Goal: Task Accomplishment & Management: Complete application form

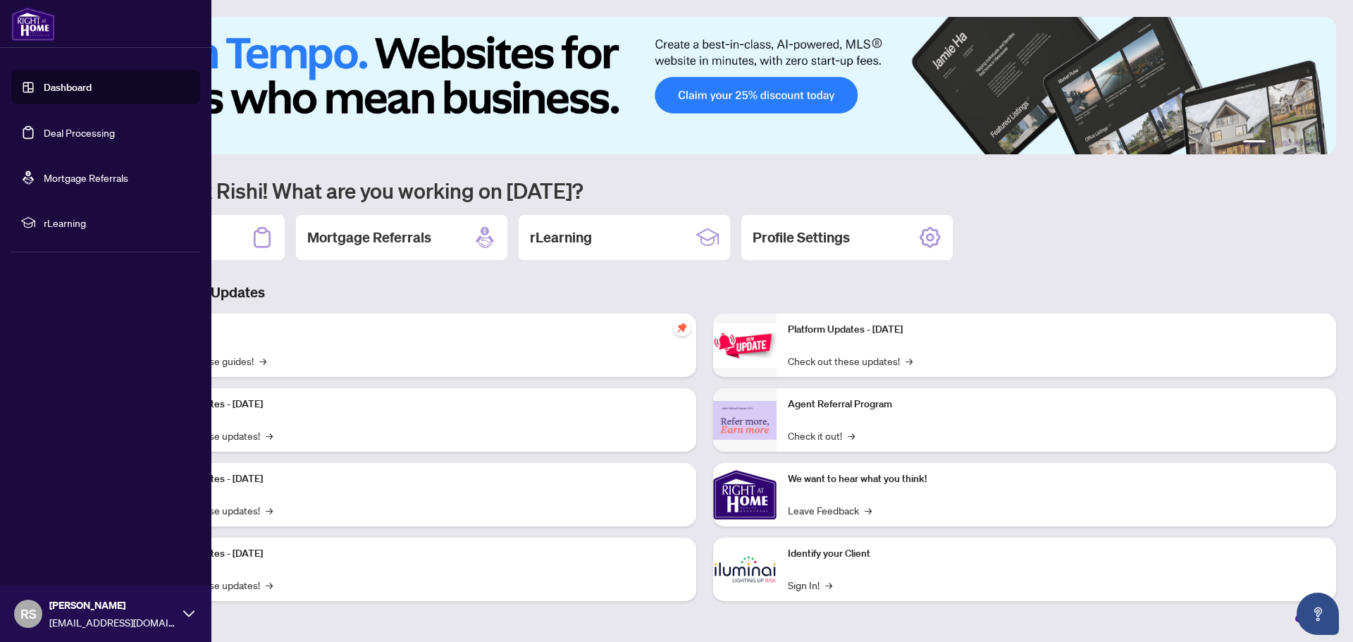
click at [70, 139] on link "Deal Processing" at bounding box center [79, 132] width 71 height 13
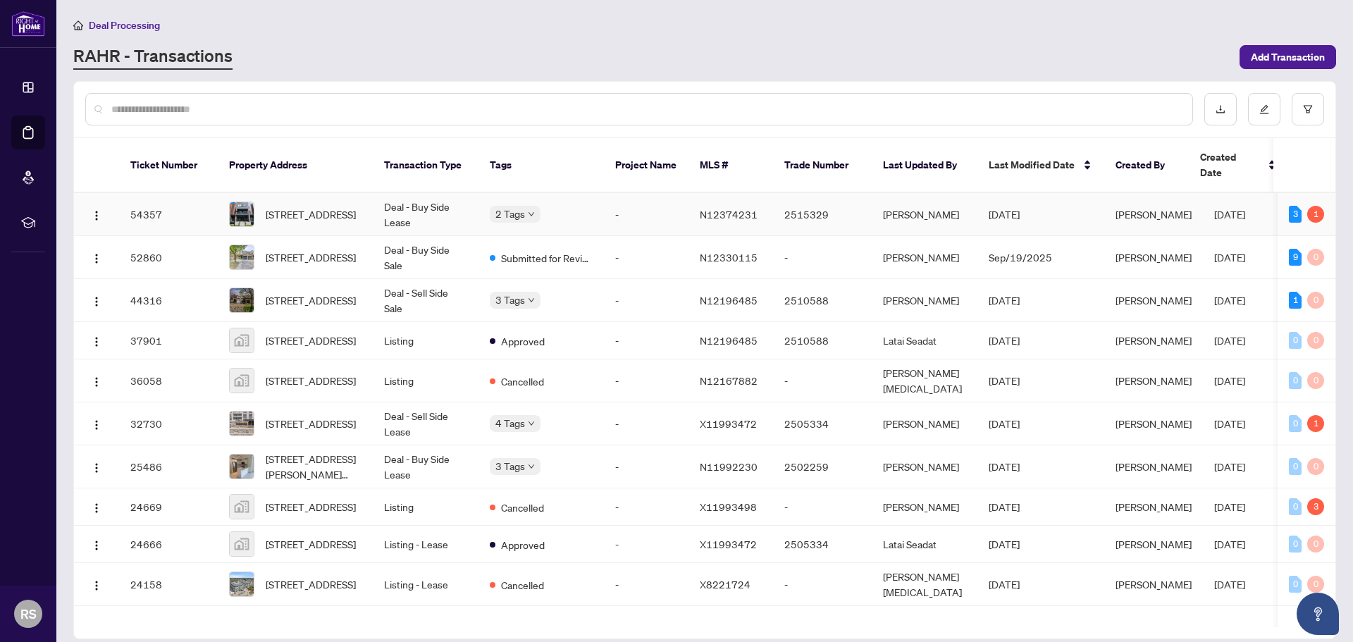
click at [433, 201] on td "Deal - Buy Side Lease" at bounding box center [426, 214] width 106 height 43
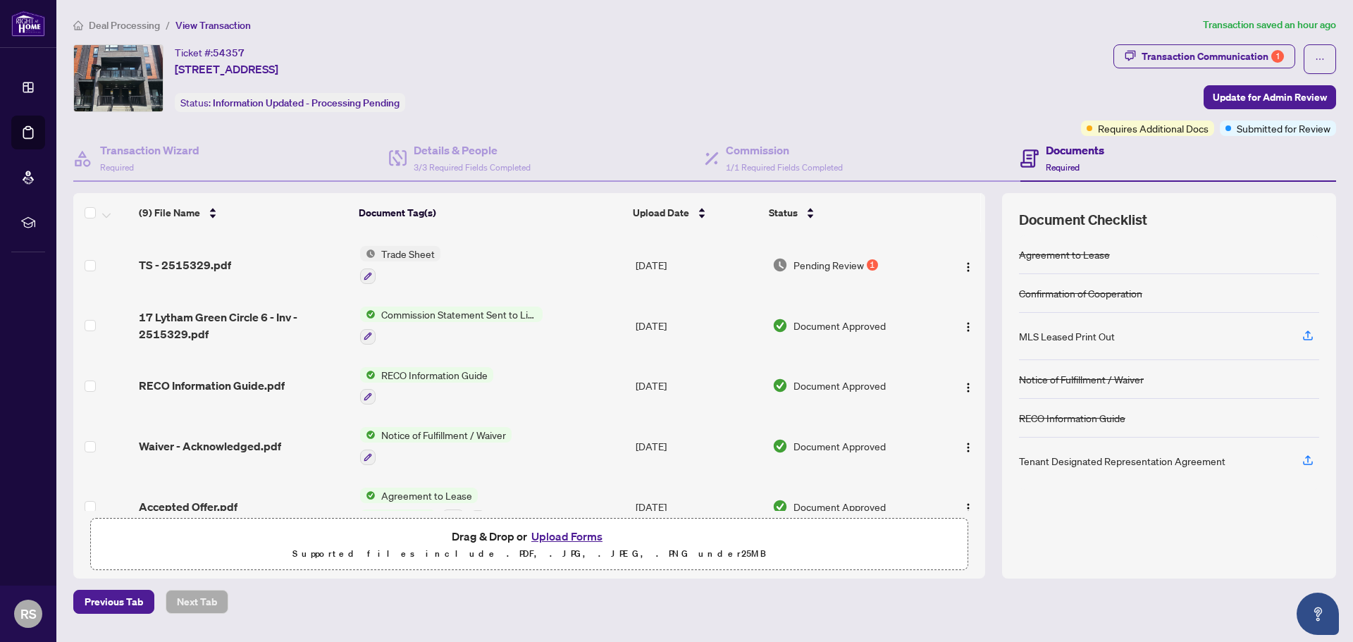
scroll to position [176, 0]
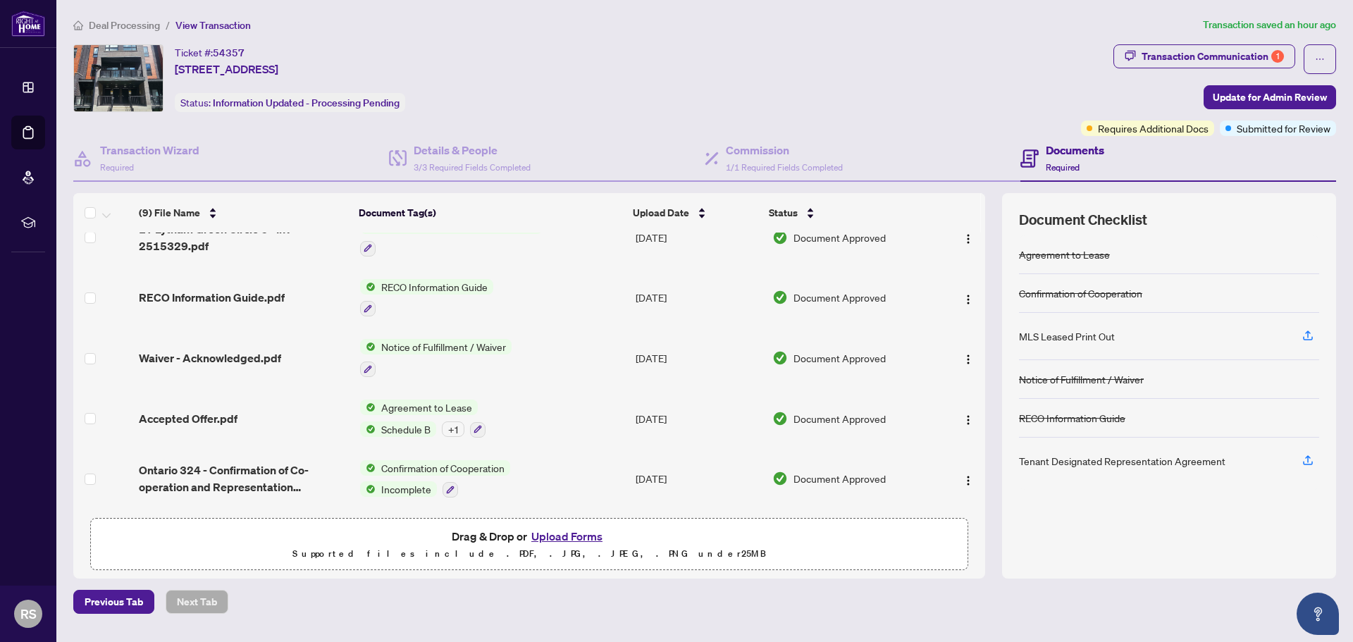
click at [560, 535] on button "Upload Forms" at bounding box center [567, 536] width 80 height 18
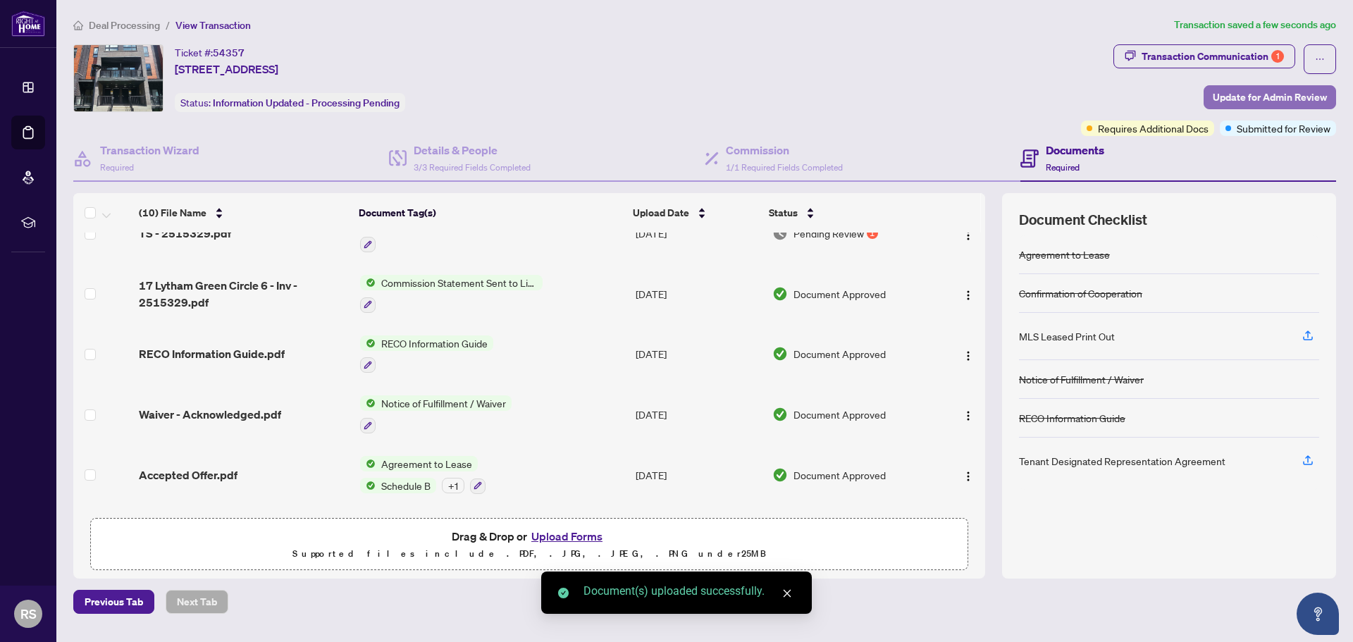
click at [1296, 104] on span "Update for Admin Review" at bounding box center [1269, 97] width 114 height 23
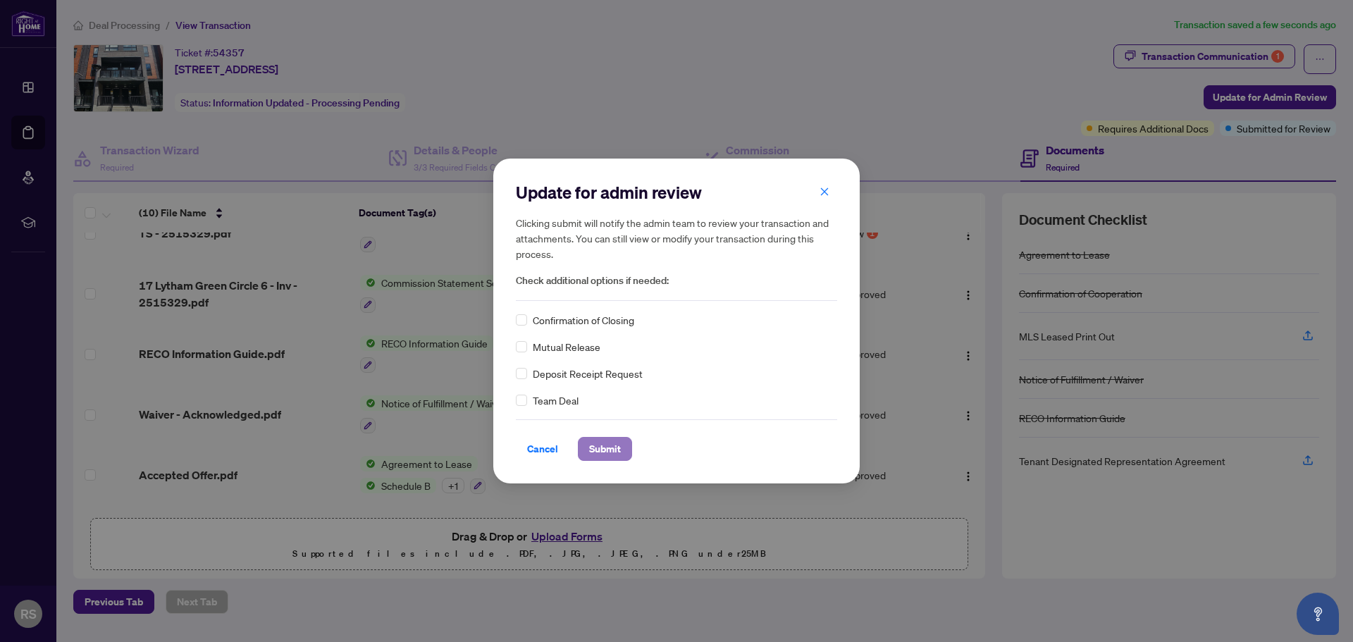
click at [616, 442] on span "Submit" at bounding box center [605, 448] width 32 height 23
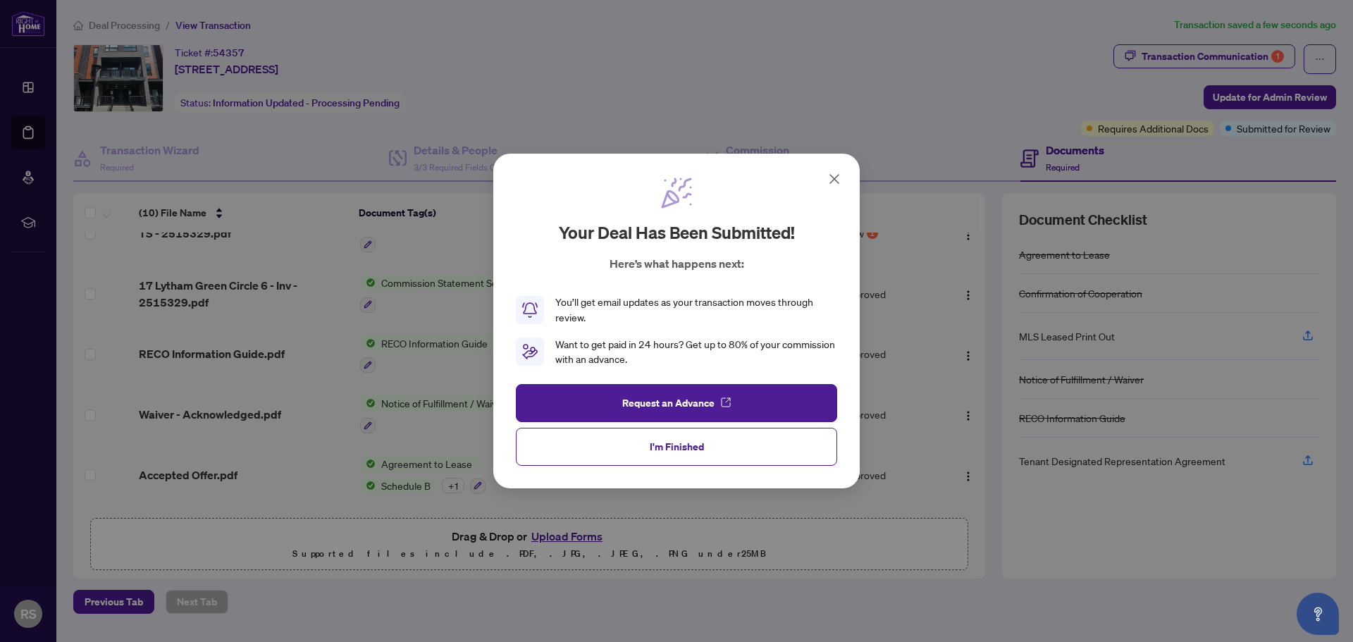
click at [769, 436] on button "I'm Finished" at bounding box center [676, 447] width 321 height 38
